Goal: Task Accomplishment & Management: Use online tool/utility

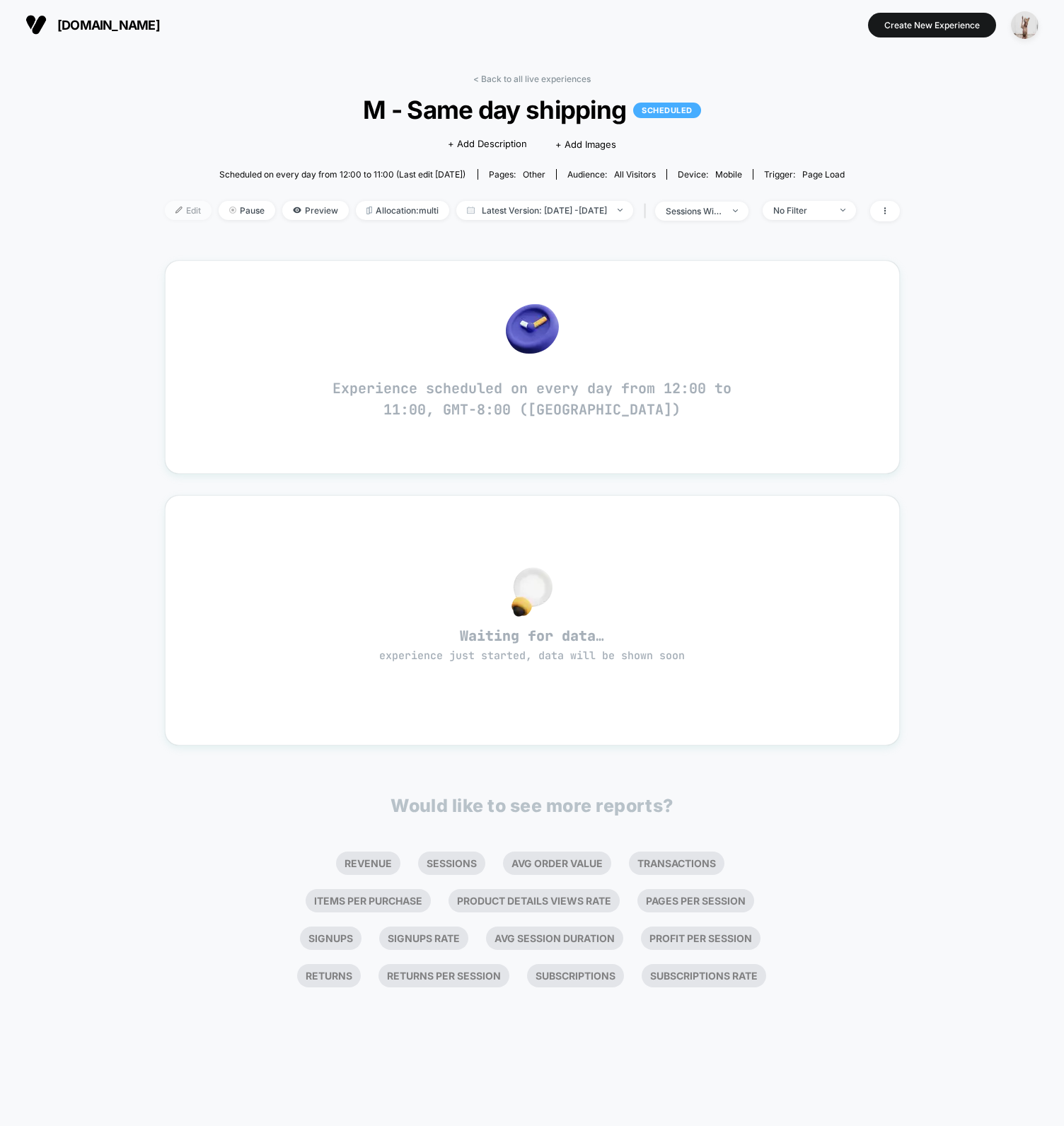
click at [165, 203] on span "Edit" at bounding box center [188, 210] width 46 height 19
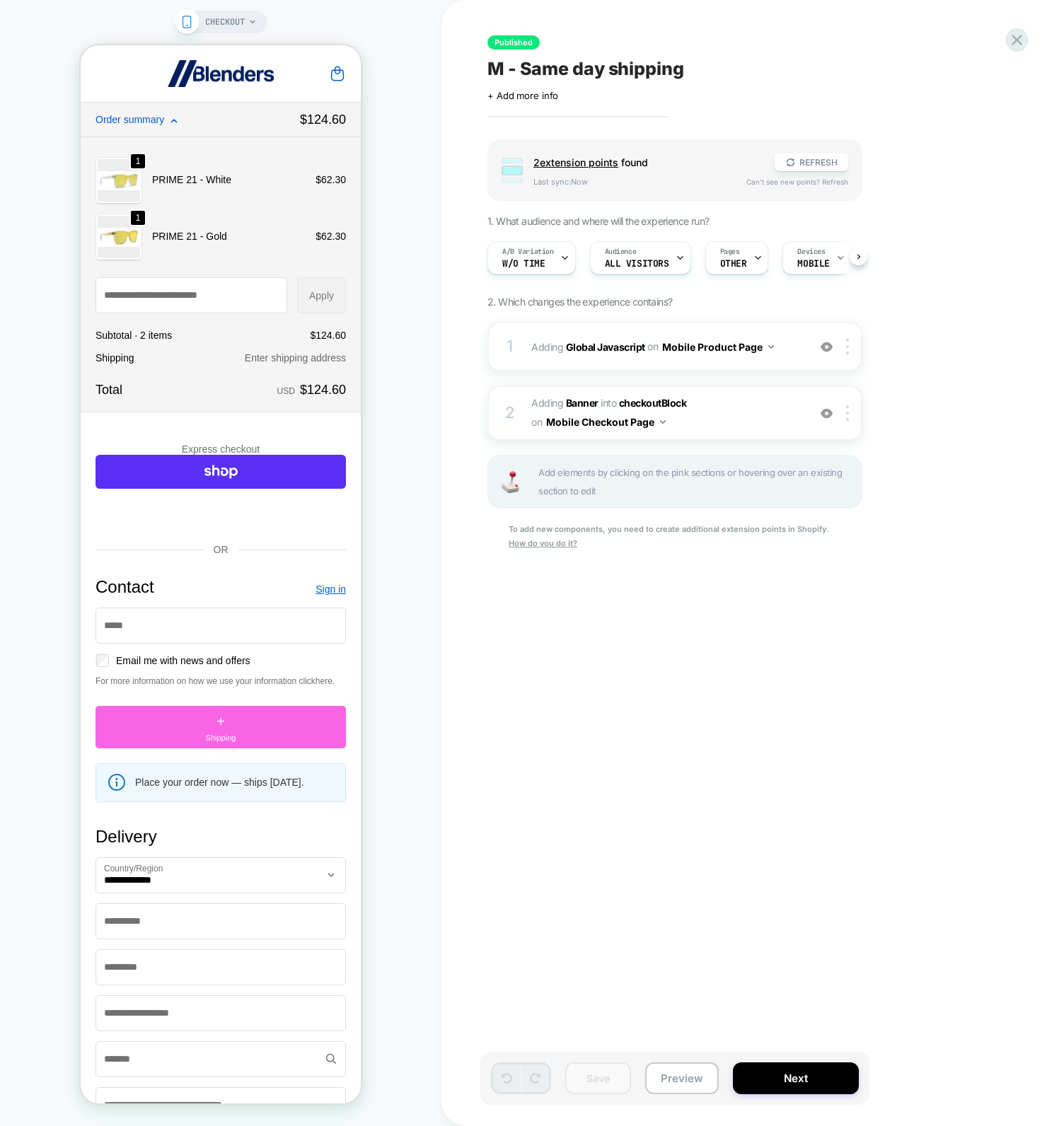
scroll to position [0, 1]
click at [803, 1074] on button "Next" at bounding box center [795, 1079] width 126 height 32
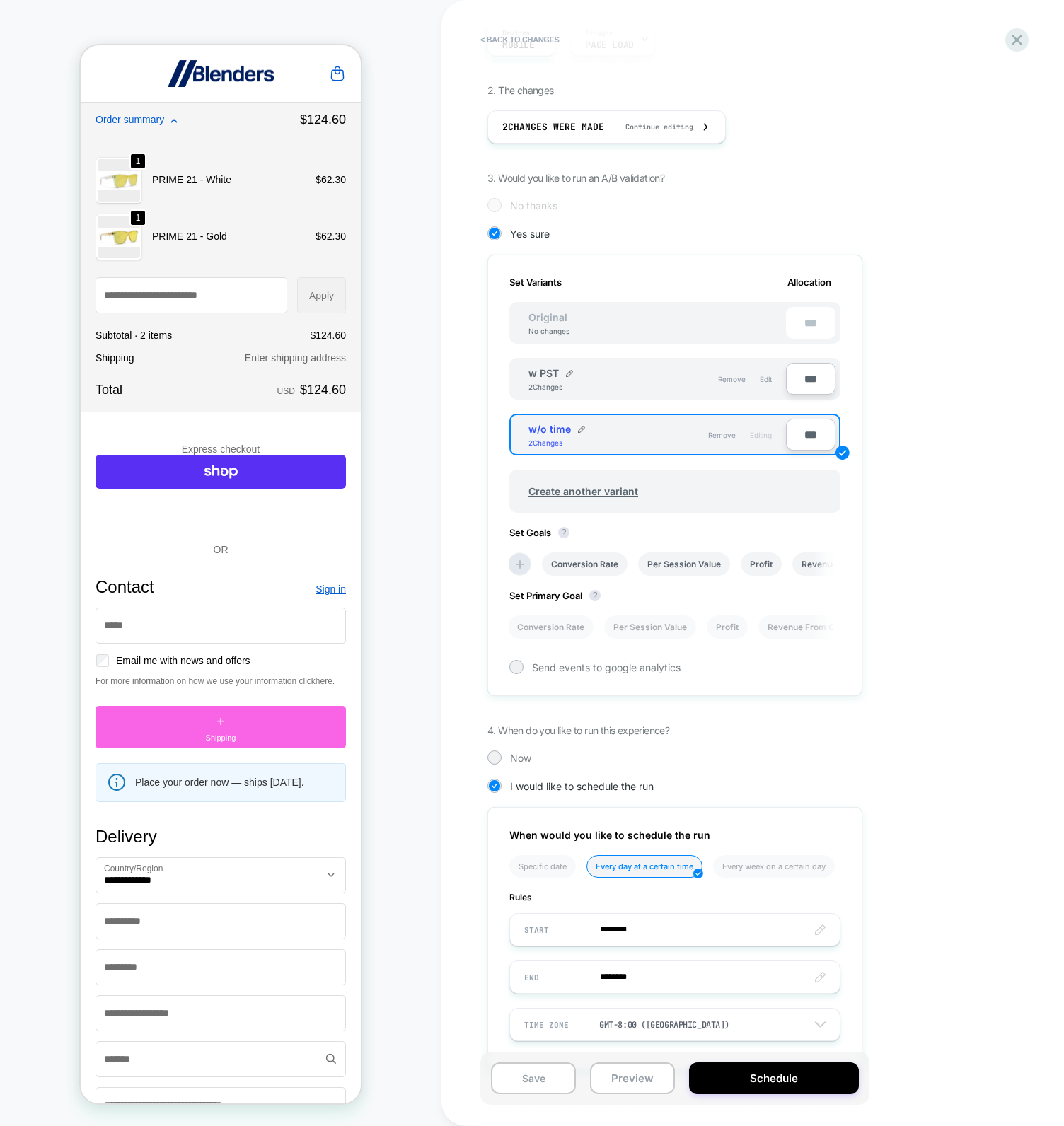
scroll to position [0, 0]
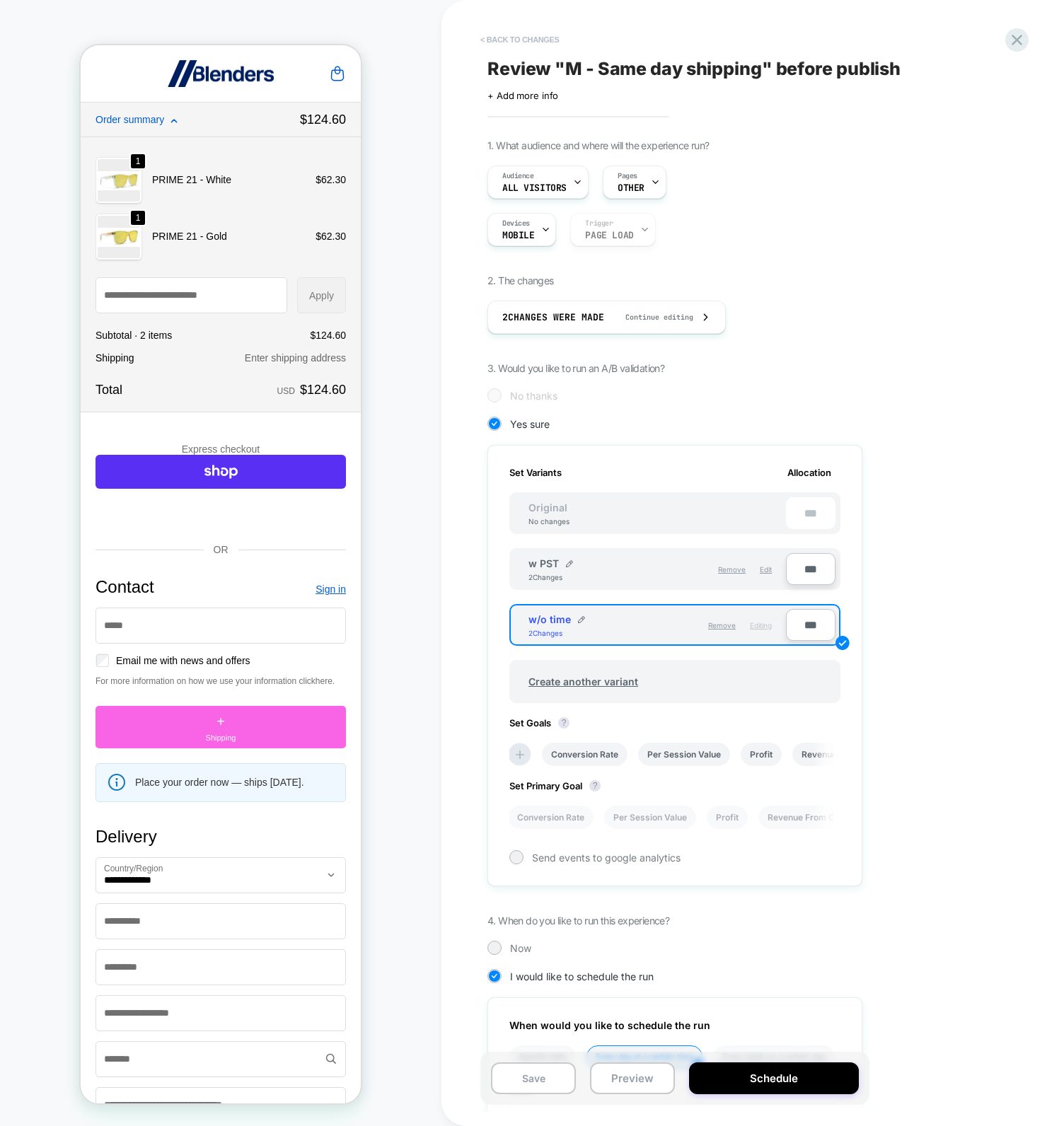
click at [536, 40] on button "< Back to changes" at bounding box center [520, 39] width 93 height 23
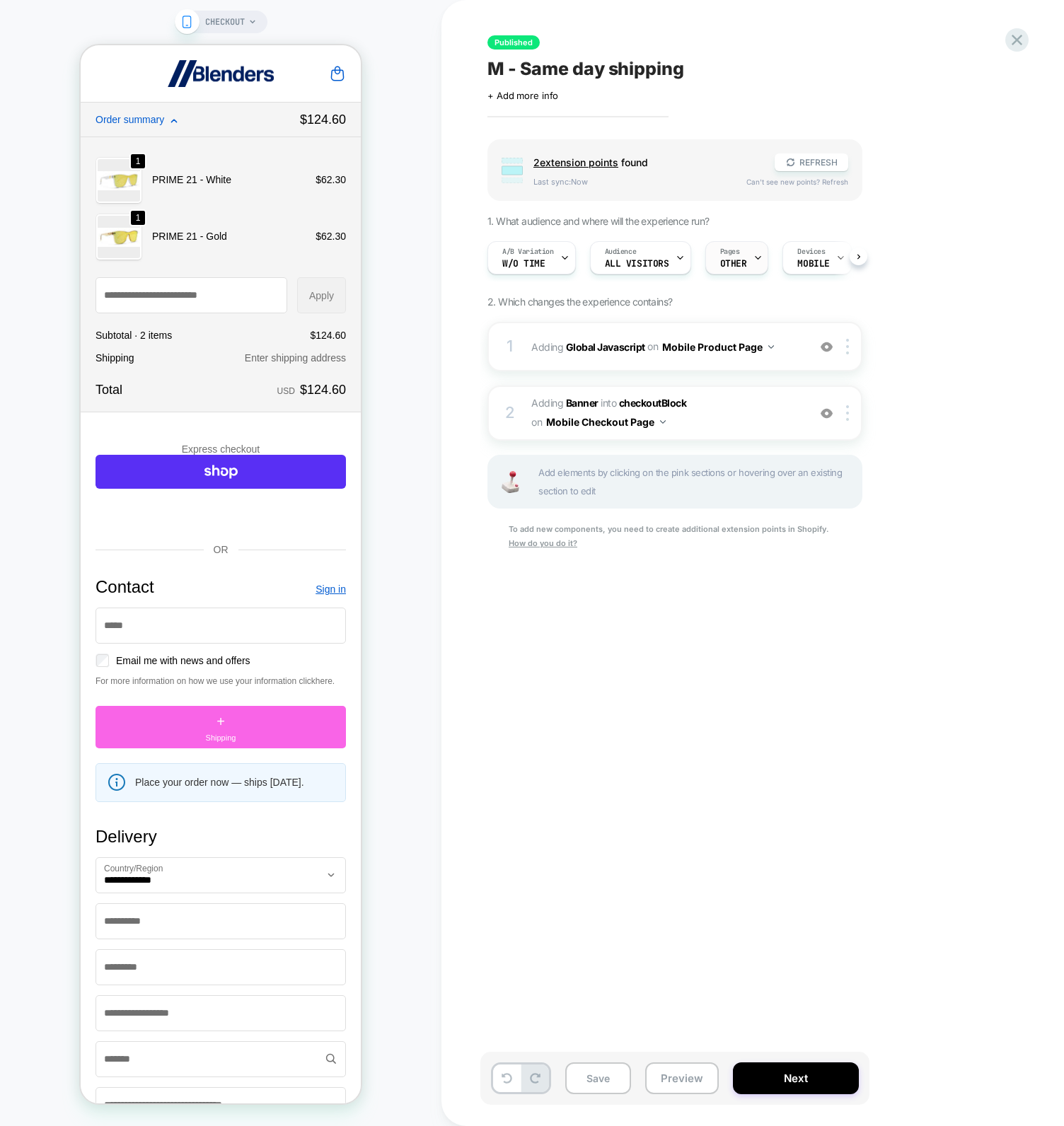
scroll to position [0, 1]
click at [745, 249] on div "Pages OTHER" at bounding box center [732, 258] width 55 height 32
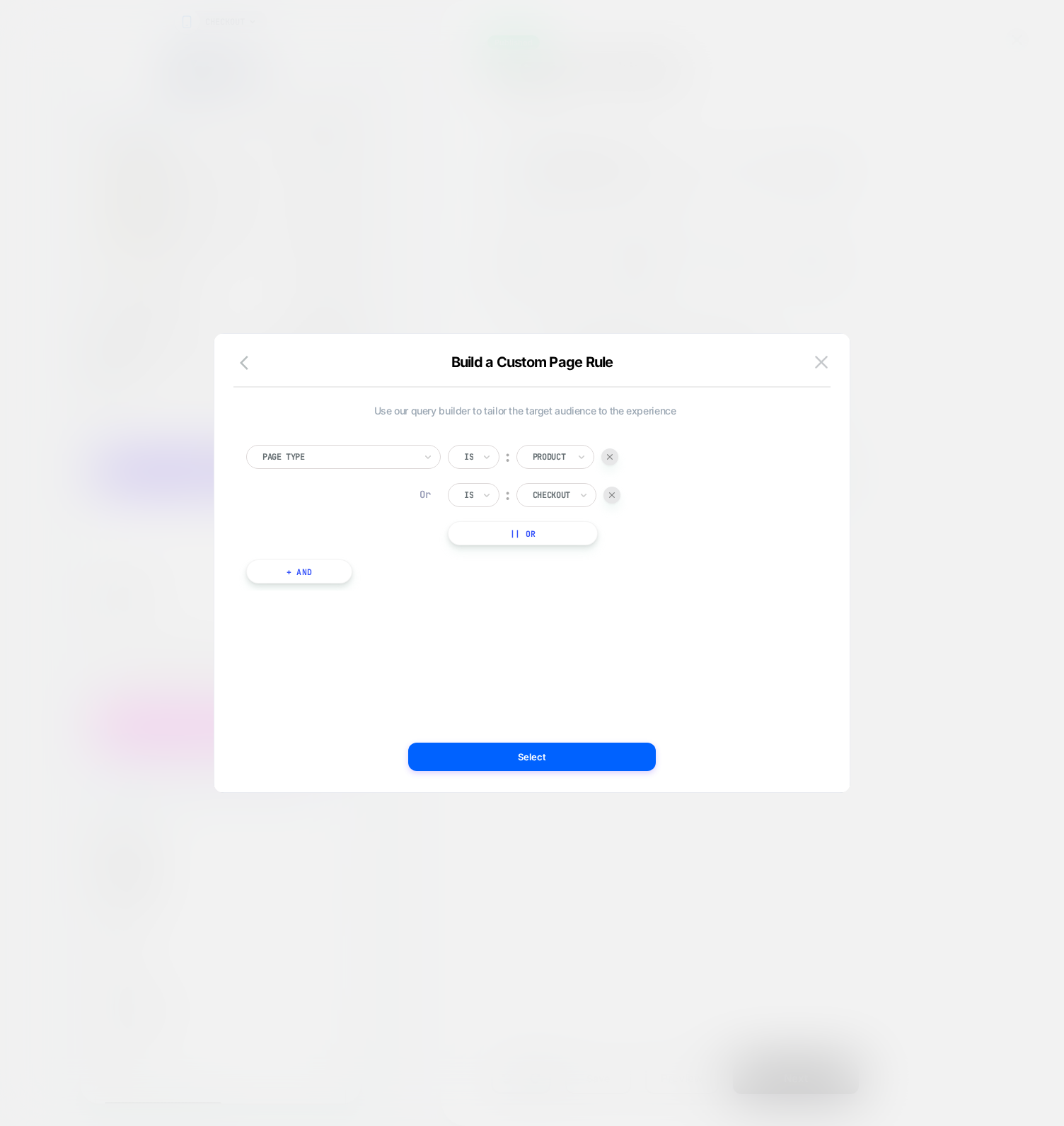
click at [310, 221] on div at bounding box center [532, 563] width 1064 height 1126
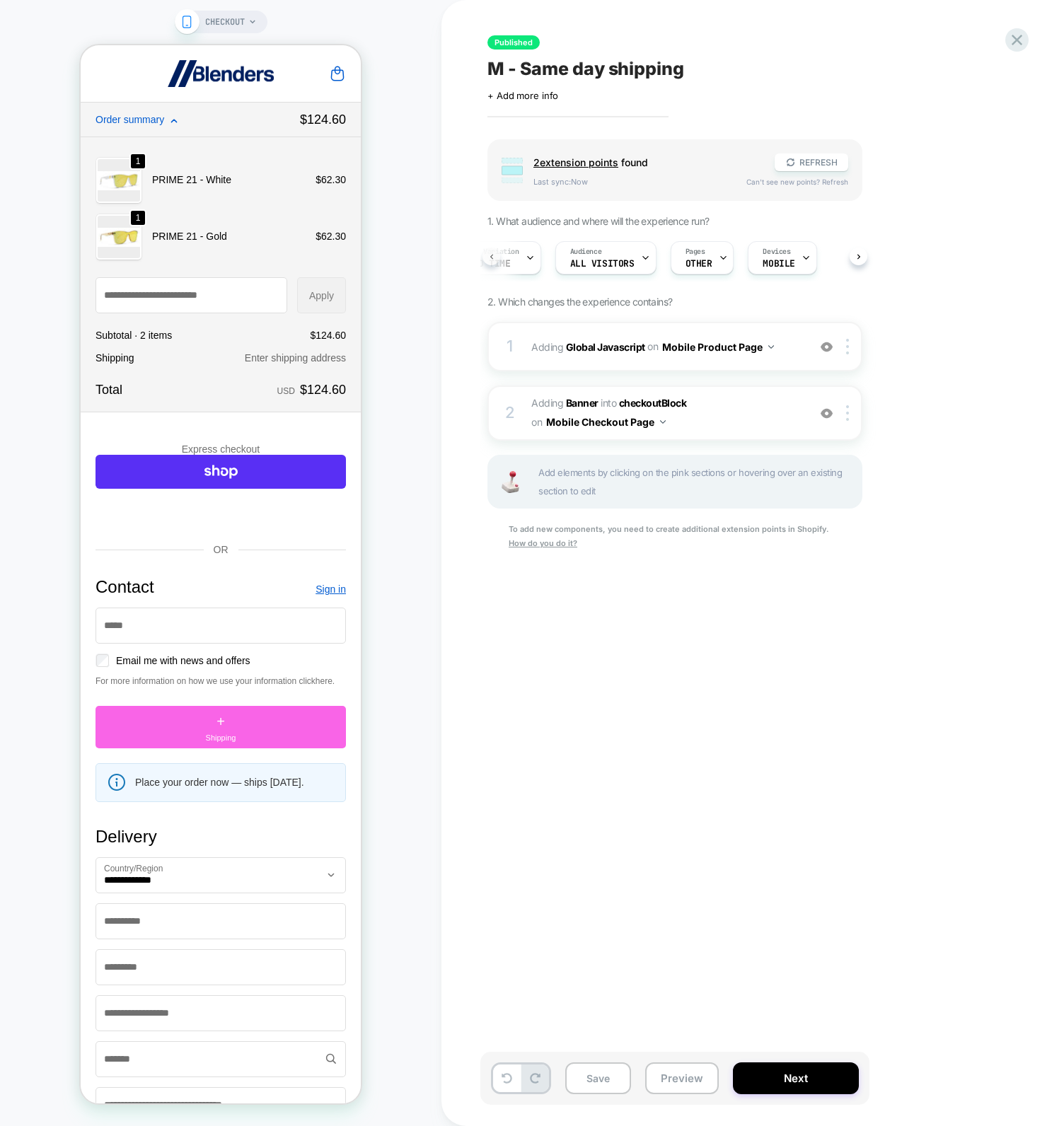
scroll to position [0, 0]
click at [756, 262] on icon at bounding box center [757, 258] width 9 height 9
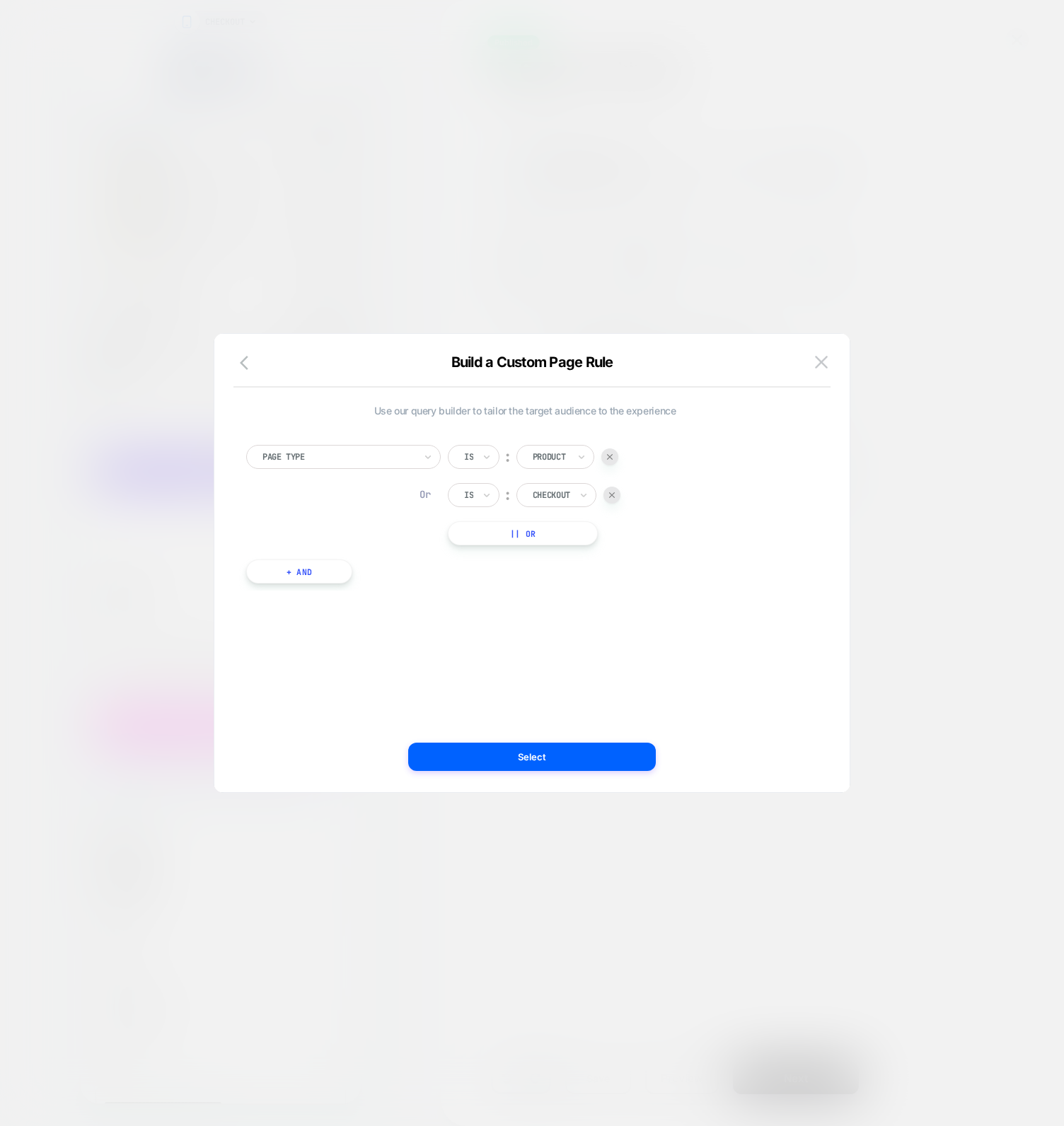
click at [926, 675] on div at bounding box center [532, 563] width 1064 height 1126
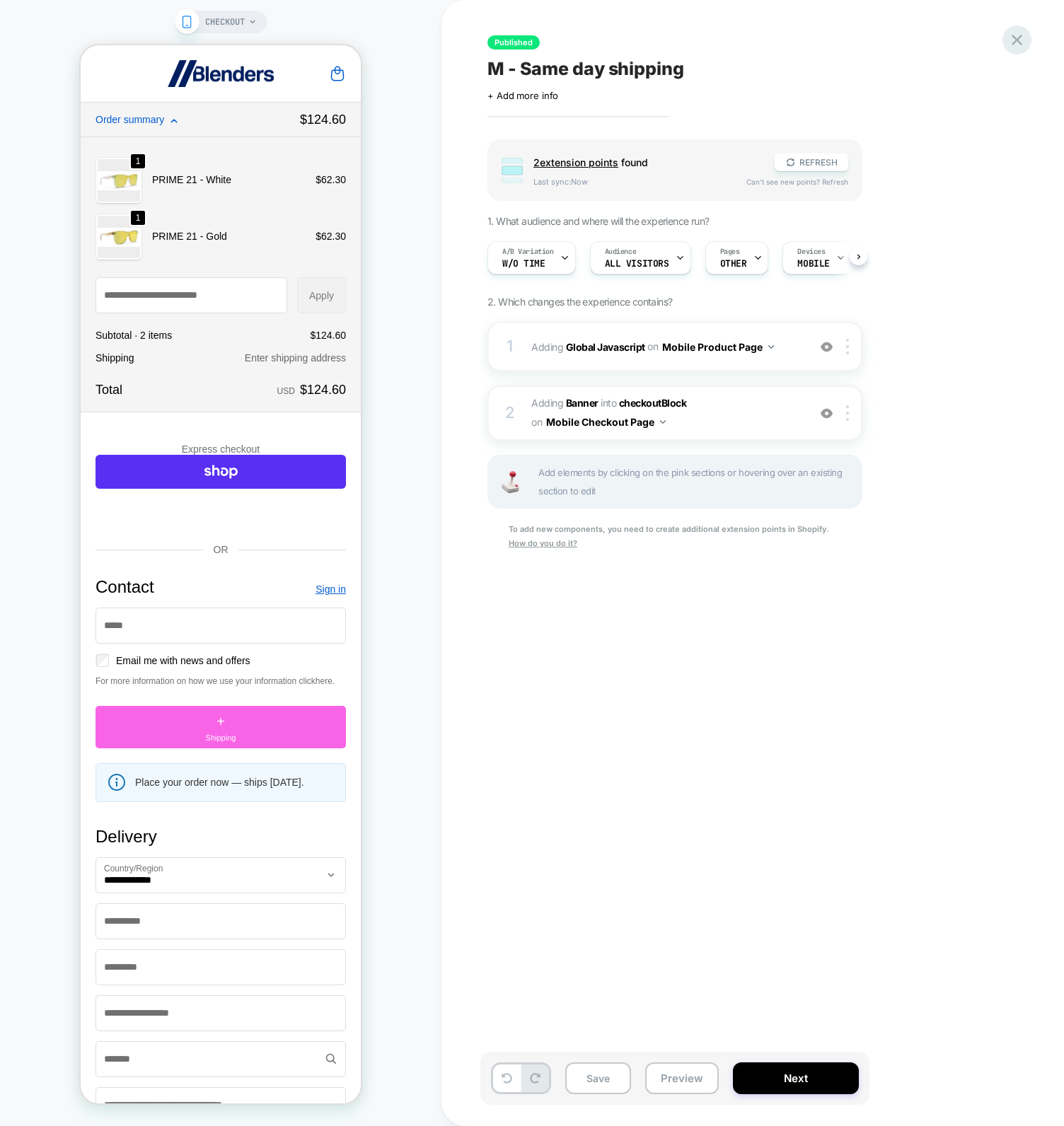
click at [1017, 38] on icon at bounding box center [1017, 40] width 19 height 19
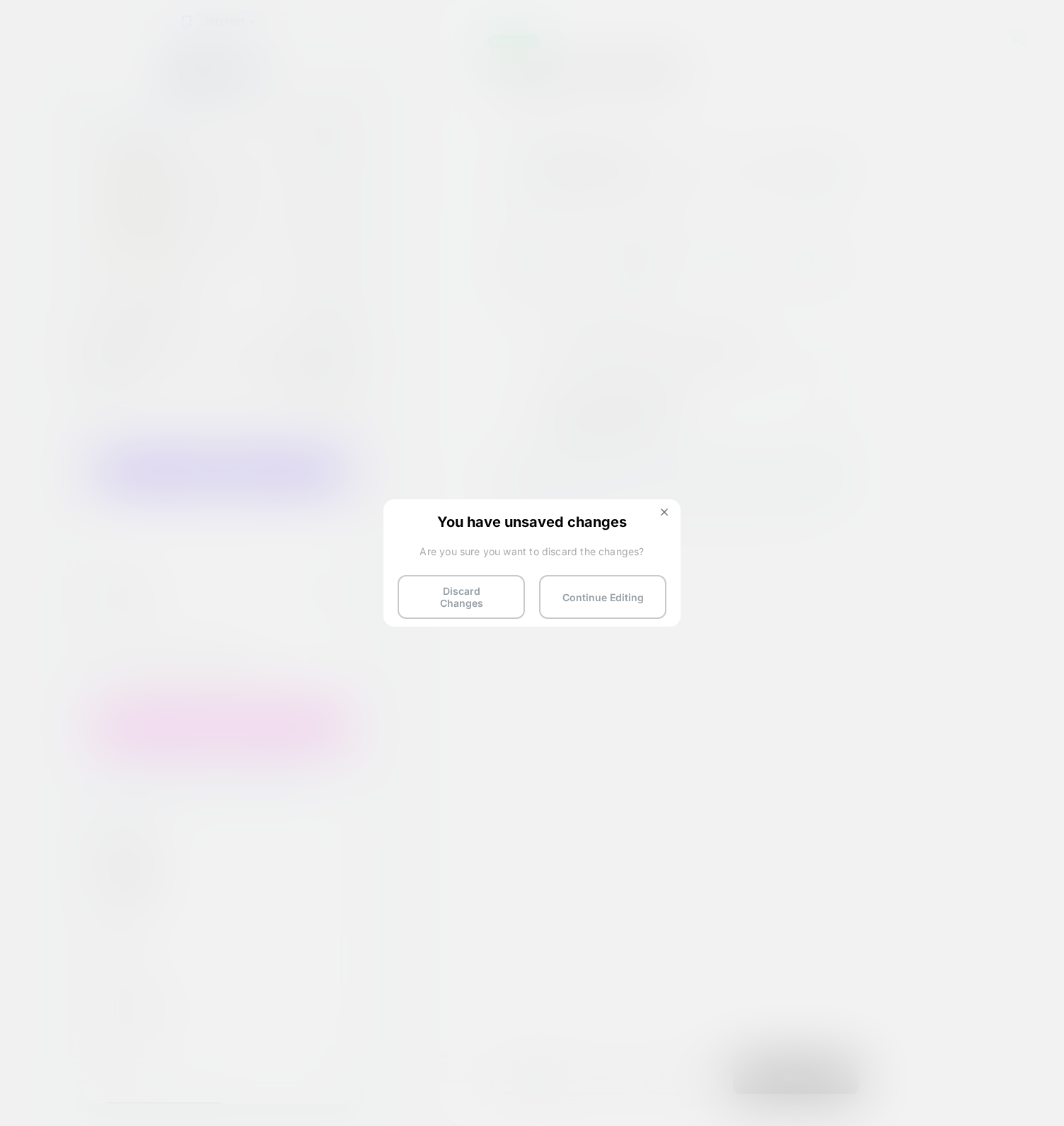
click at [484, 620] on div "You have unsaved changes Are you sure you want to discard the changes? Discard …" at bounding box center [532, 562] width 297 height 125
click at [483, 596] on button "Discard Changes" at bounding box center [461, 597] width 128 height 44
